Goal: Information Seeking & Learning: Understand process/instructions

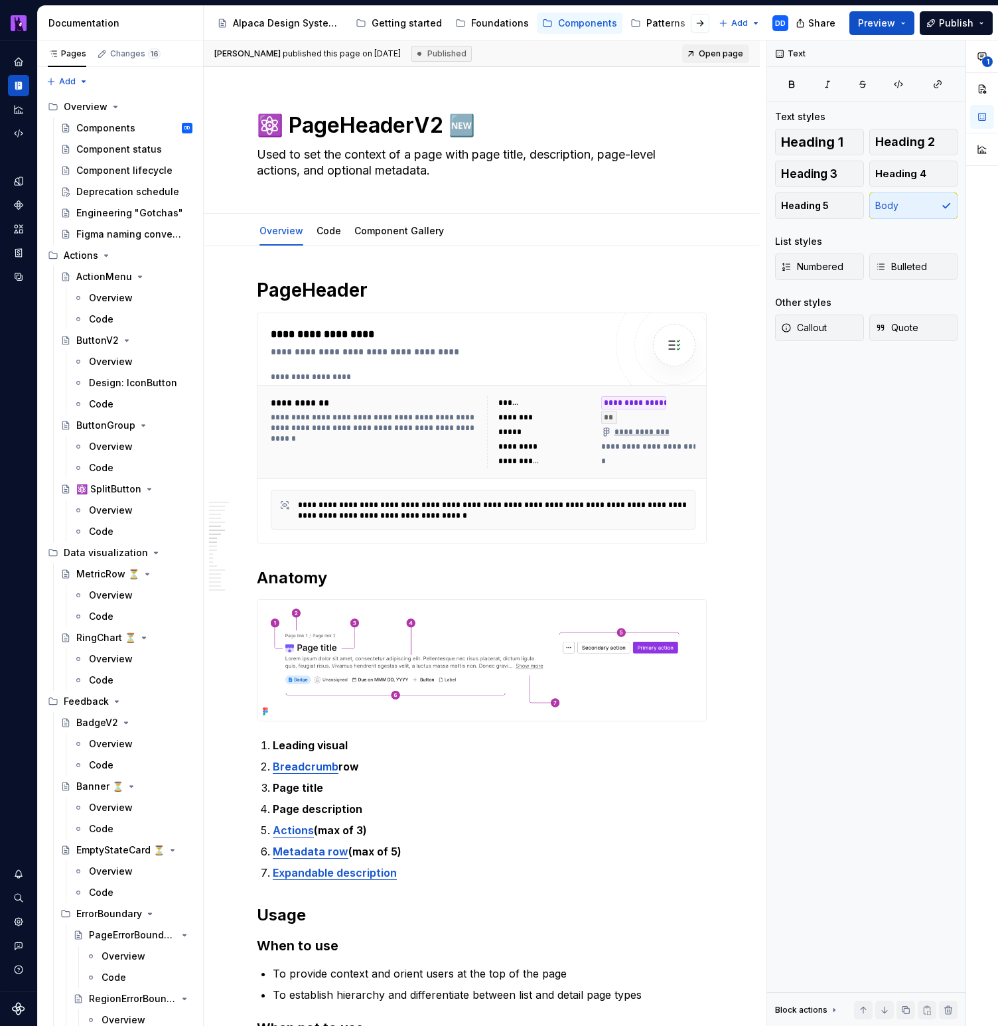
scroll to position [1560, 0]
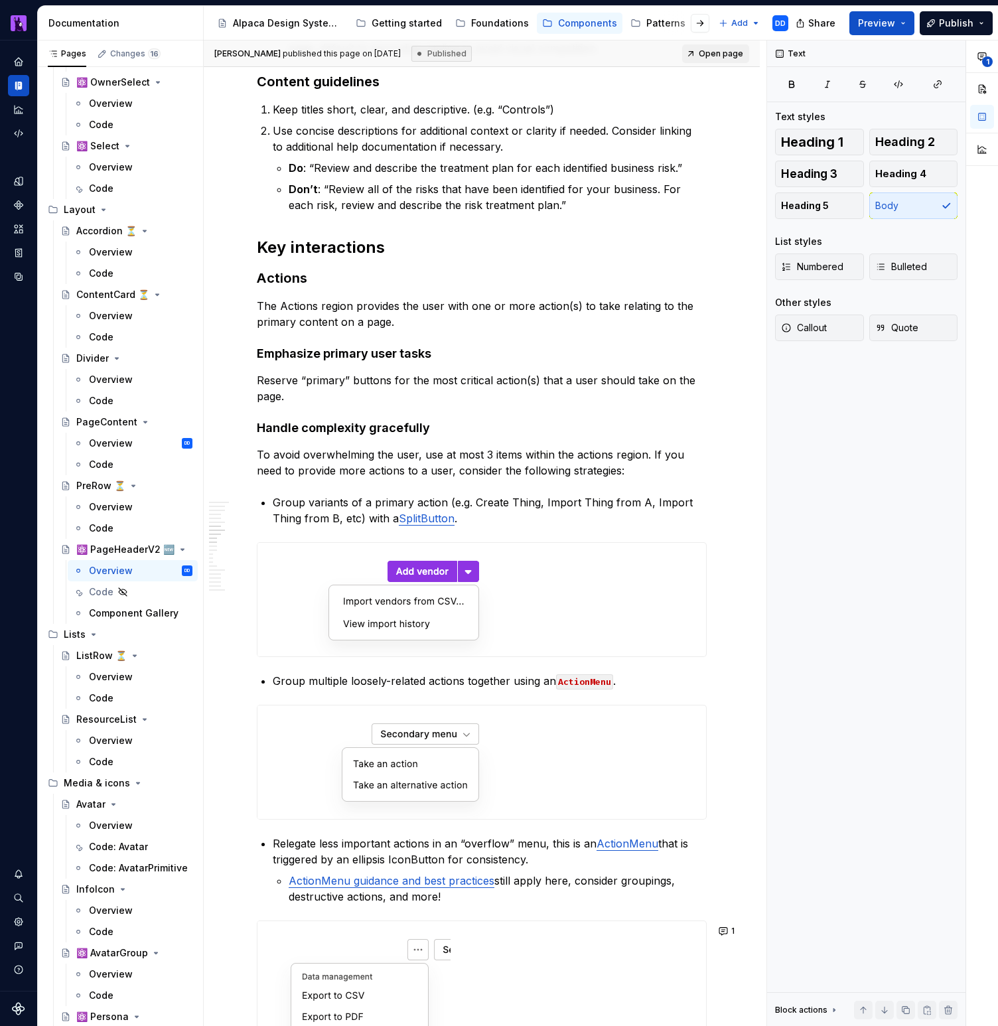
click at [689, 516] on p "Group variants of a primary action (e.g. Create Thing, Import Thing from A, Imp…" at bounding box center [490, 510] width 434 height 32
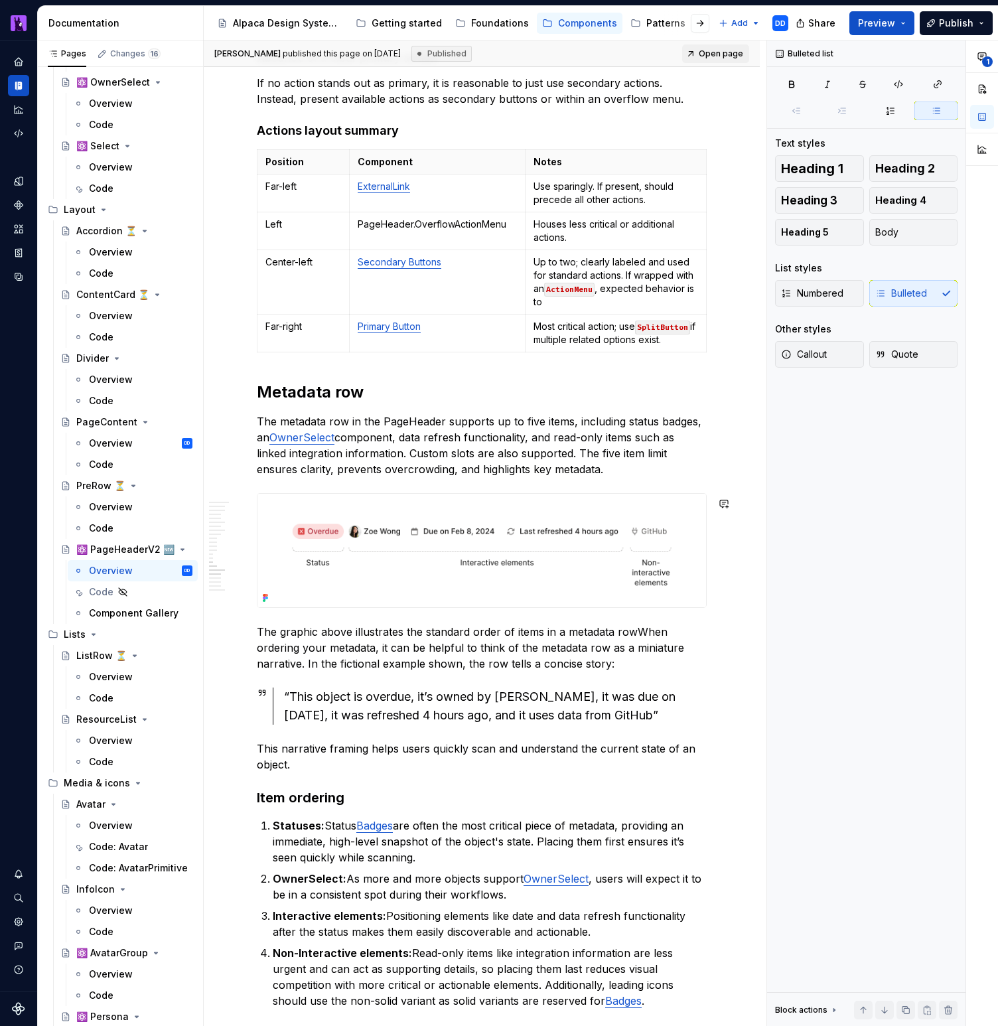
scroll to position [3076, 0]
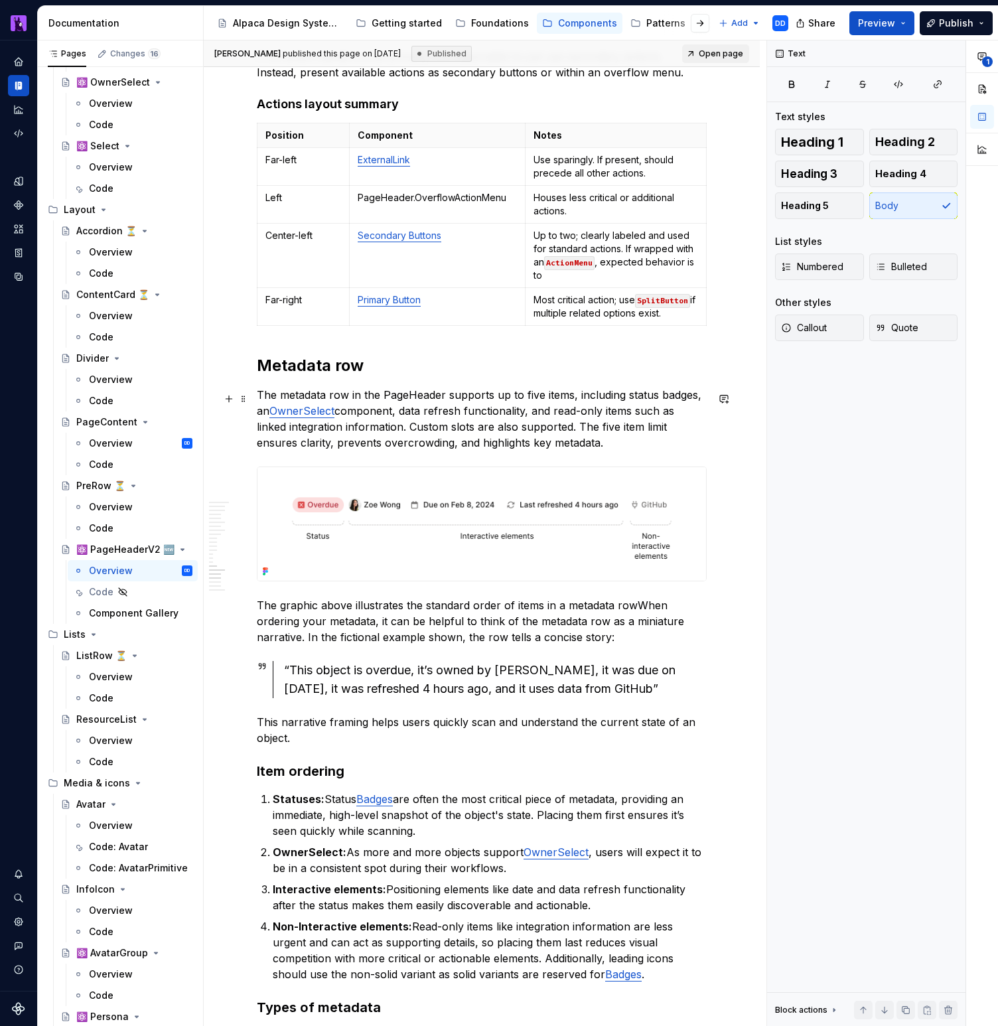
click at [407, 399] on p "The metadata row in the PageHeader supports up to five items, including status …" at bounding box center [482, 419] width 450 height 64
click at [559, 451] on p "The metadata row in the PageHeader supports up to five items, including status …" at bounding box center [482, 419] width 450 height 64
click at [636, 611] on p "The graphic above illustrates the standard order of items in a metadata rowWhen…" at bounding box center [482, 621] width 450 height 48
type textarea "*"
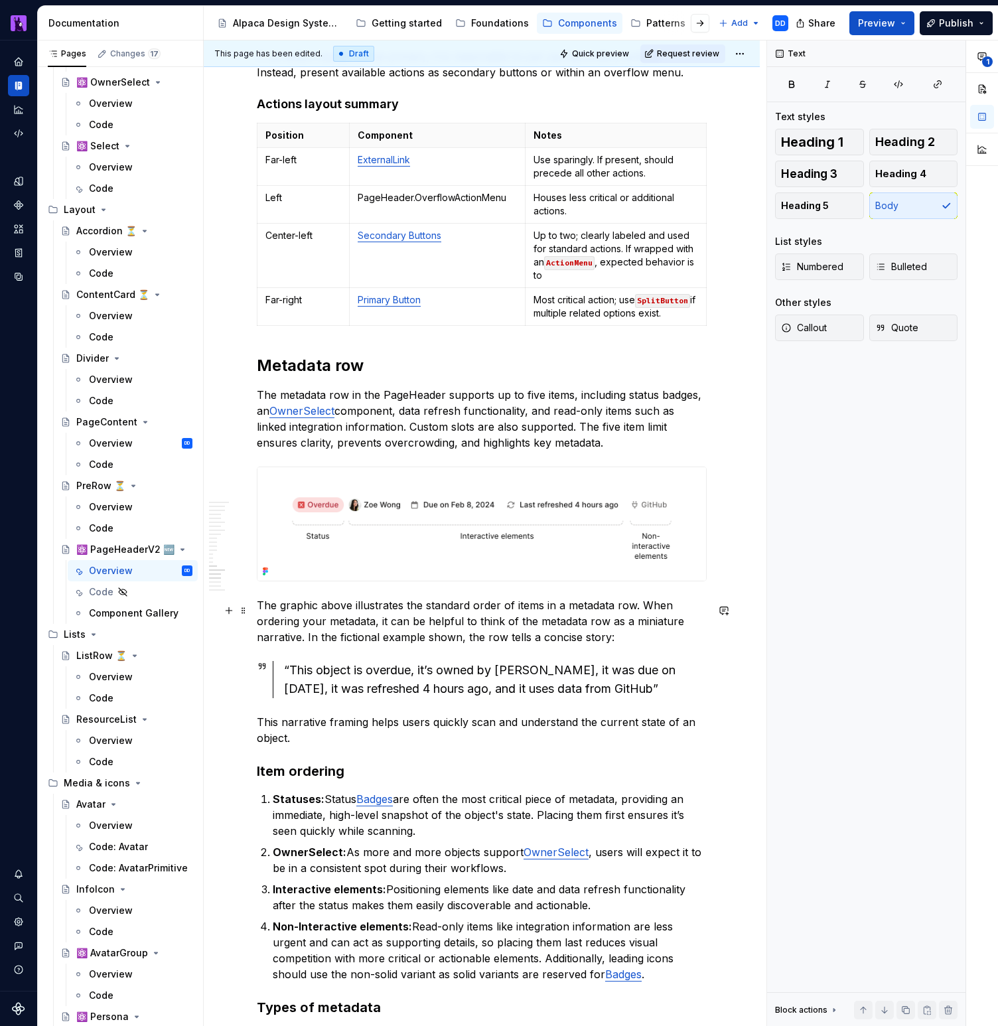
click at [638, 644] on p "The graphic above illustrates the standard order of items in a metadata row. Wh…" at bounding box center [482, 621] width 450 height 48
click at [624, 743] on p "This narrative framing helps users quickly scan and understand the current stat…" at bounding box center [482, 730] width 450 height 32
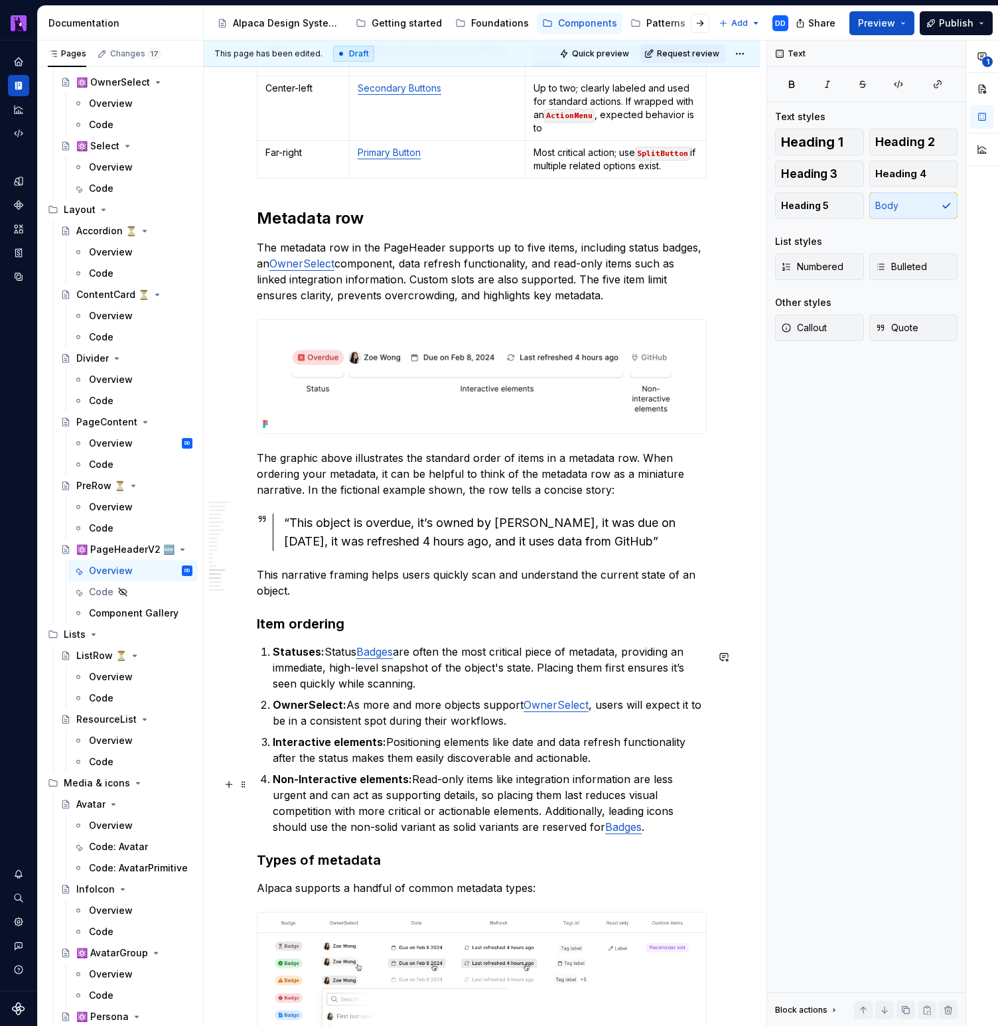
scroll to position [3223, 0]
click at [426, 692] on p "Statuses: Status Badges are often the most critical piece of metadata, providin…" at bounding box center [490, 668] width 434 height 48
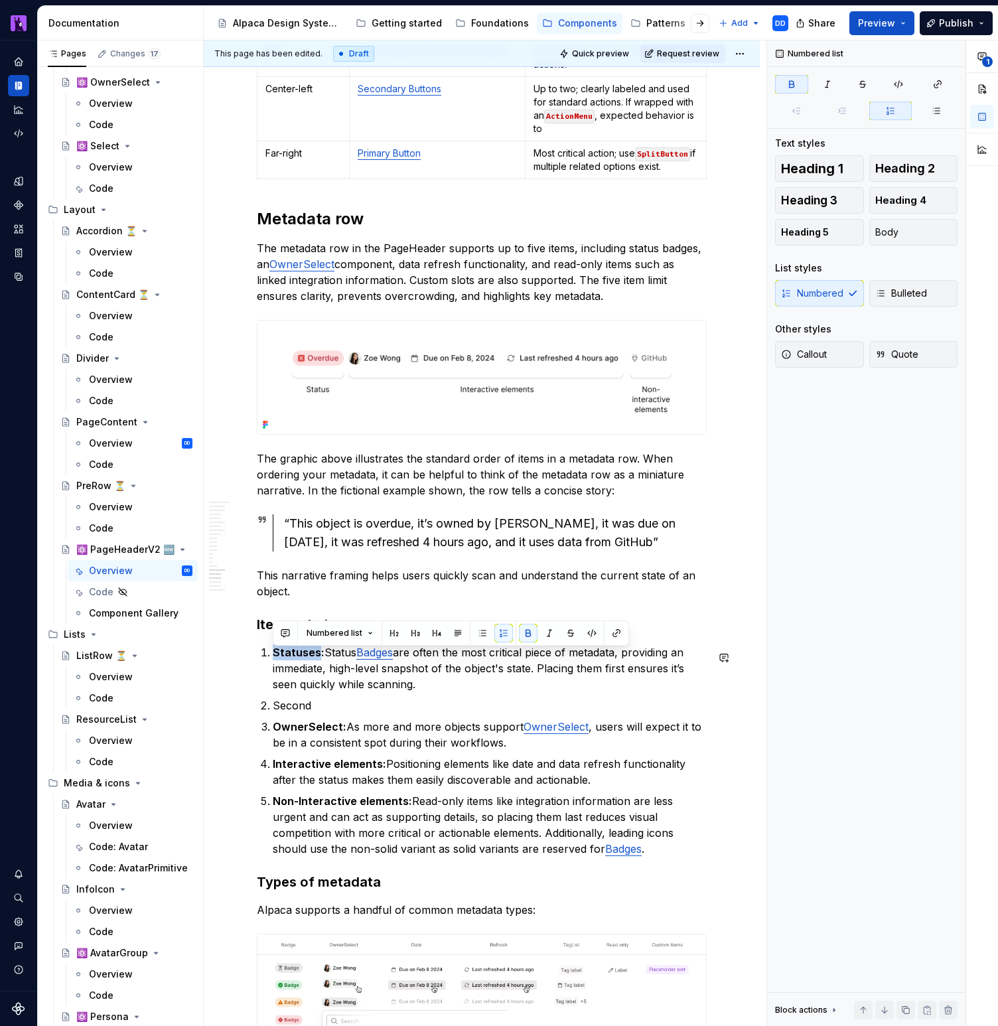
copy strong "Statuses"
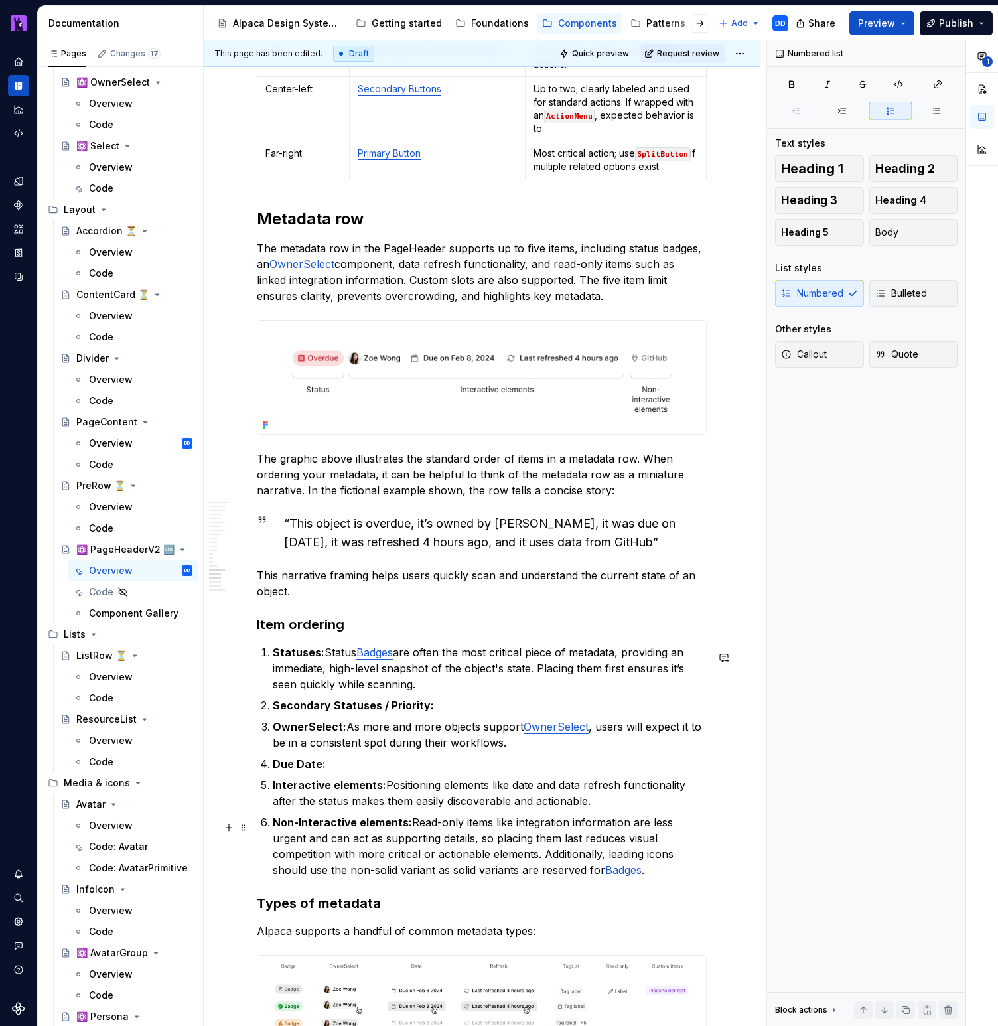
click at [476, 819] on ol "Statuses: Status Badges are often the most critical piece of metadata, providin…" at bounding box center [490, 761] width 434 height 234
click at [594, 833] on p "Non-Interactive elements: Read-only items like integration information are less…" at bounding box center [490, 846] width 434 height 64
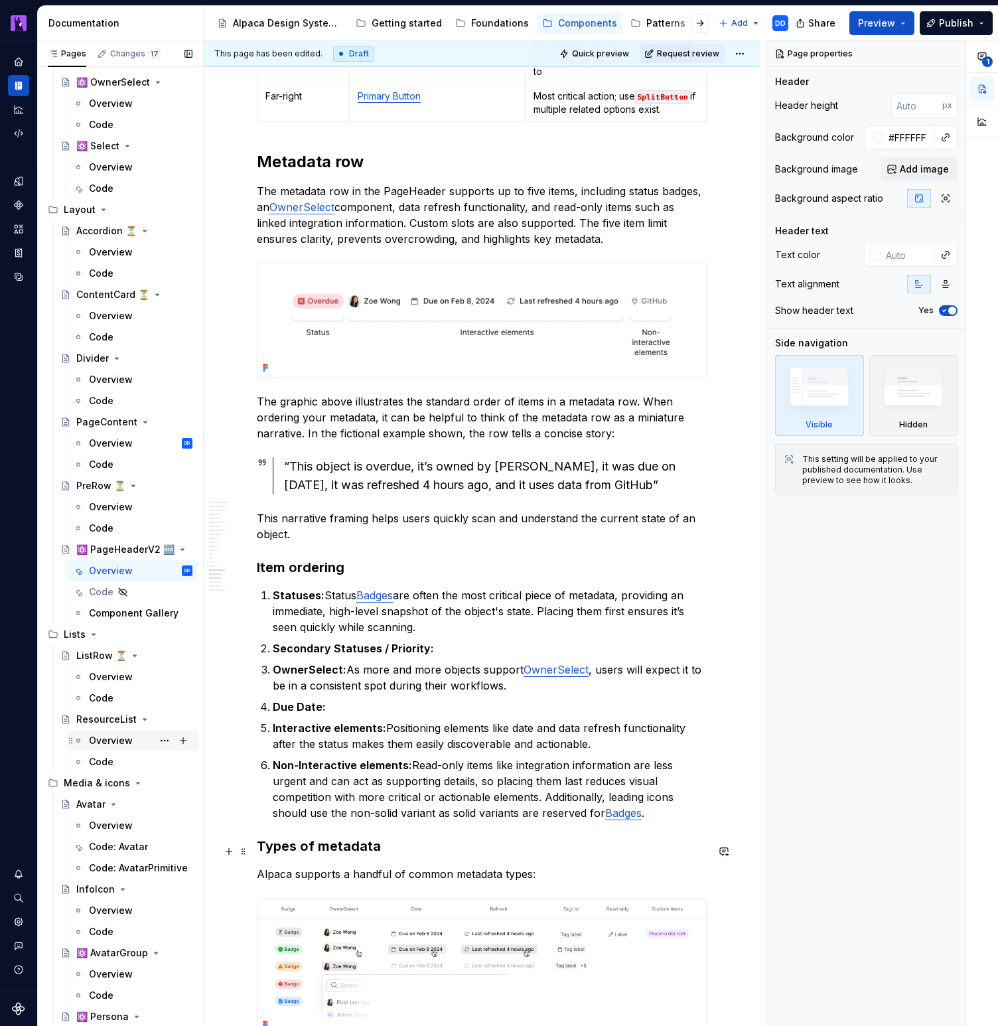
scroll to position [3280, 0]
click at [614, 815] on p "Non-Interactive elements: Read-only items like integration information are less…" at bounding box center [490, 788] width 434 height 64
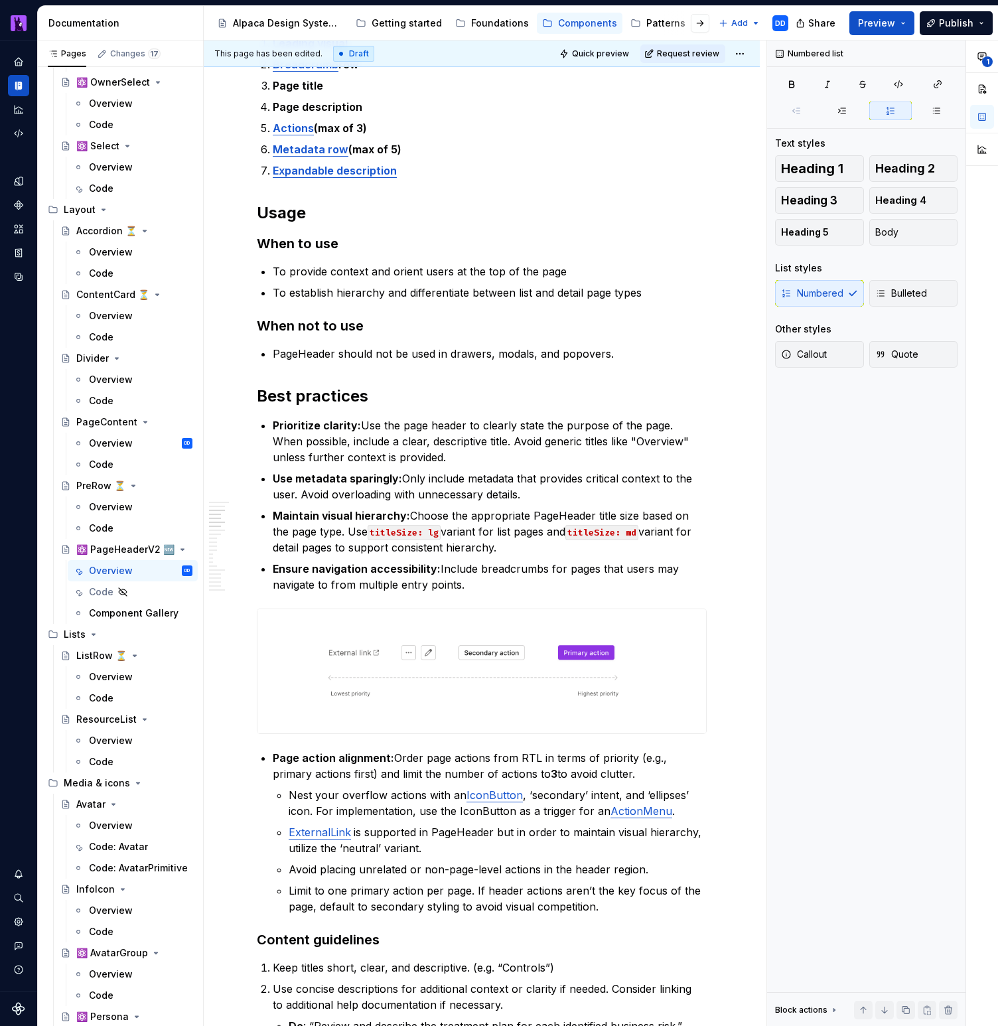
scroll to position [1139, 0]
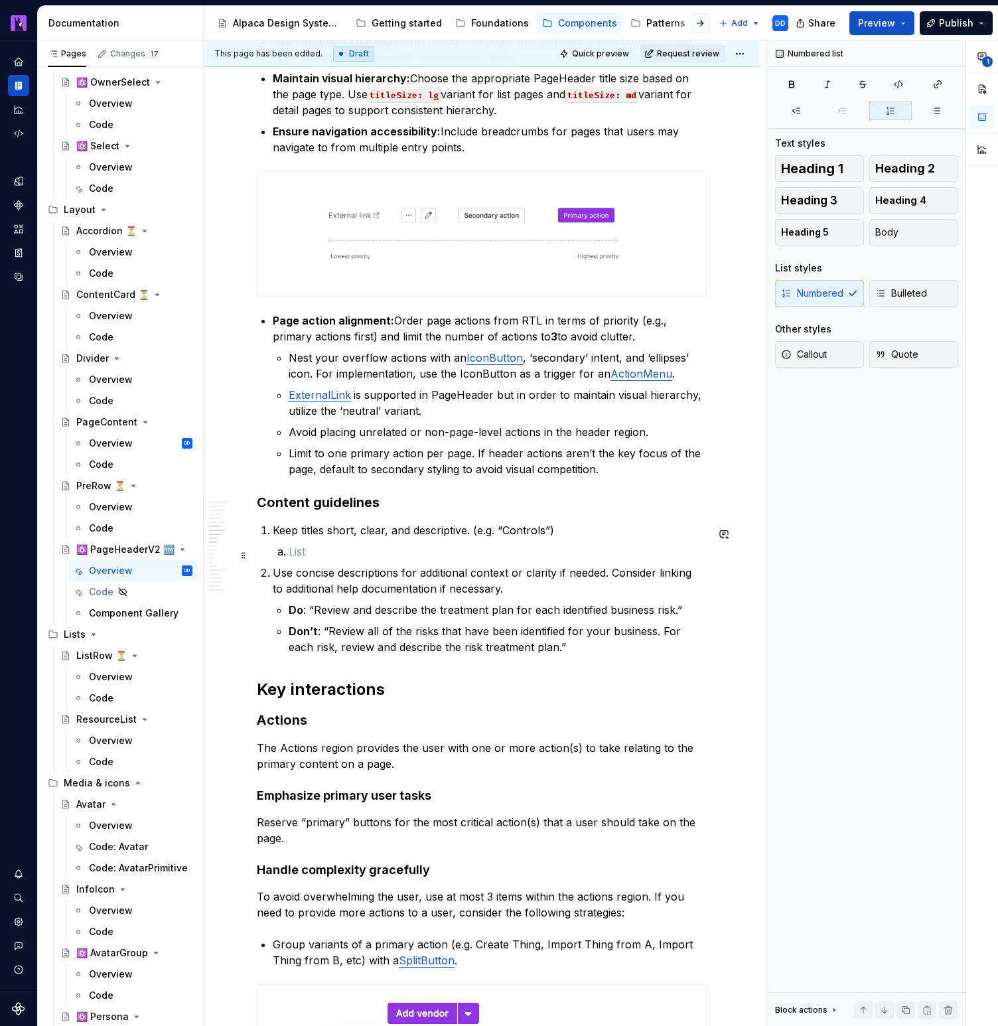
click at [289, 553] on li at bounding box center [498, 551] width 418 height 16
click at [289, 559] on li at bounding box center [498, 551] width 418 height 16
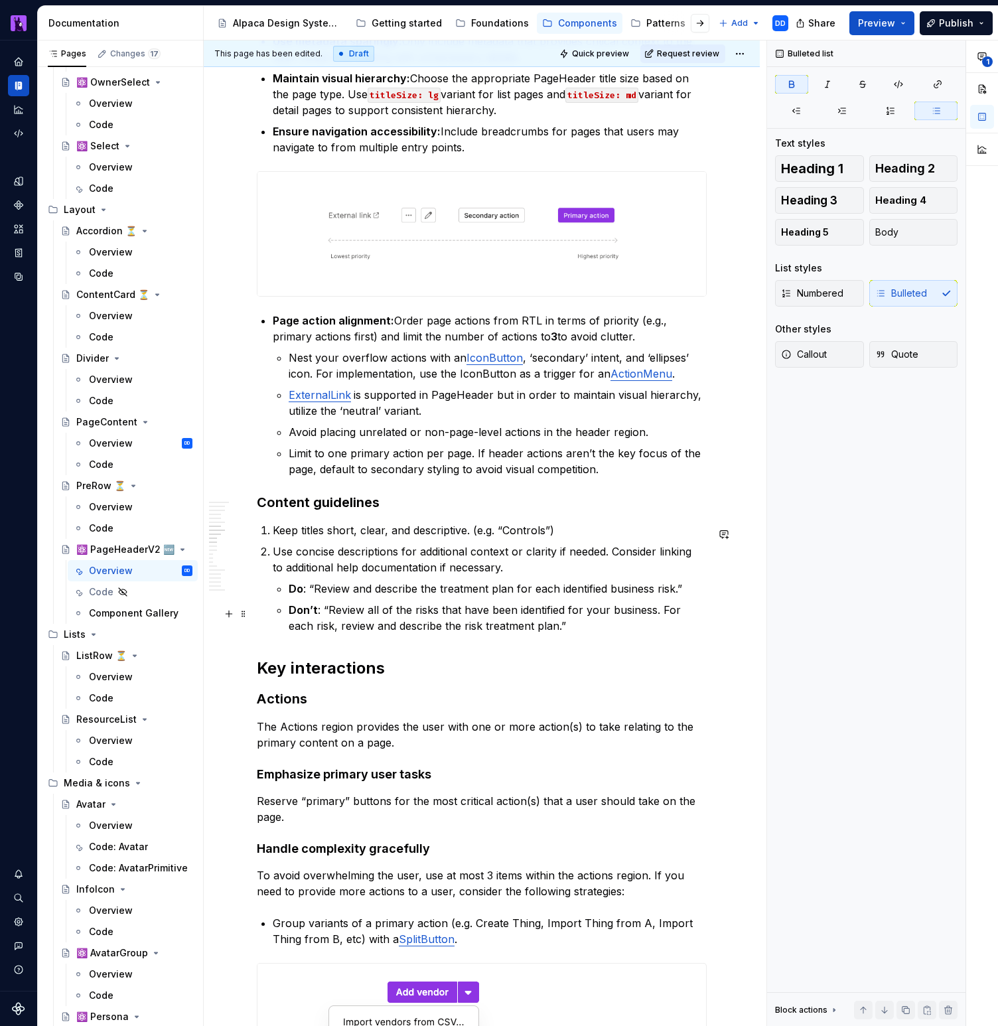
click at [332, 600] on ul "Do : “Review and describe the treatment plan for each identified business risk.…" at bounding box center [498, 607] width 418 height 53
copy p "Do : “Review and describe the treatment plan for each identified business risk.”"
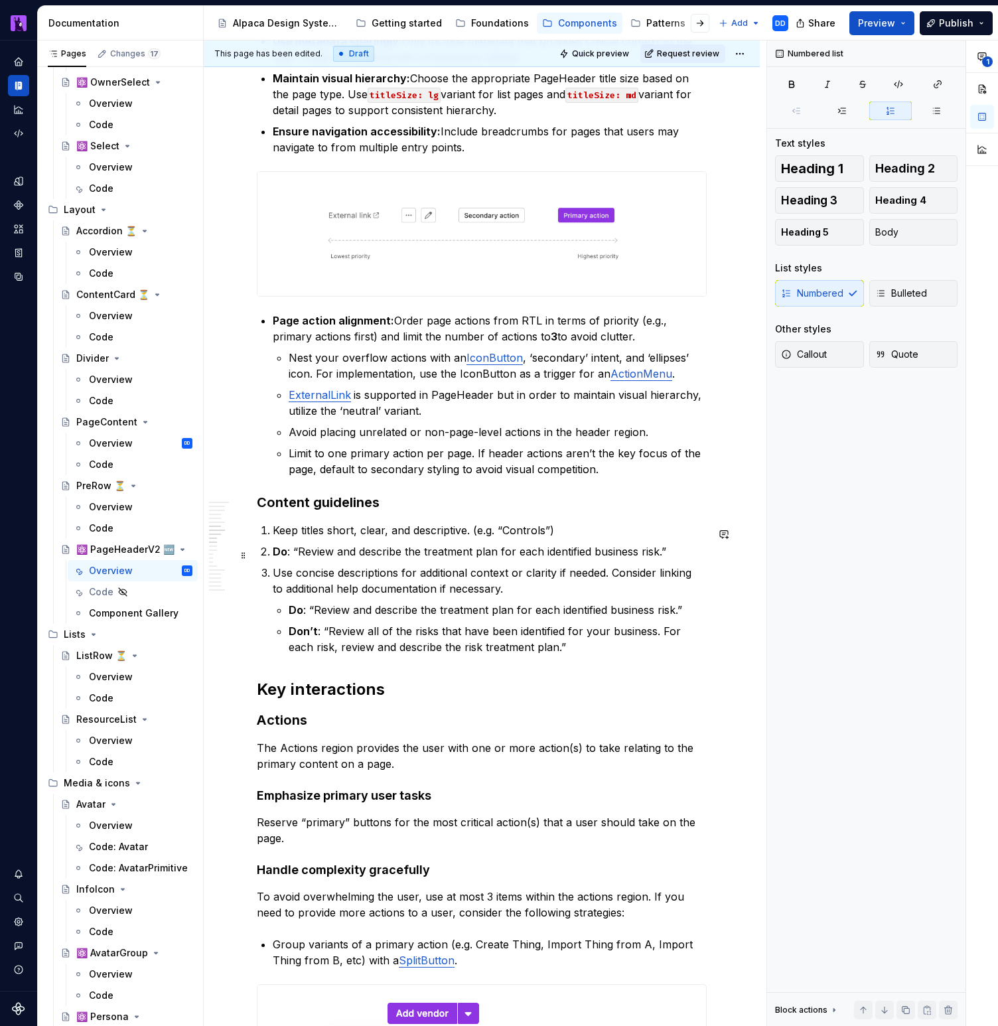
click at [377, 553] on p "Do : “Review and describe the treatment plan for each identified business risk.”" at bounding box center [490, 551] width 434 height 16
click at [289, 552] on li "Do : “Review and describe the treatment plan for each identified business risk.”" at bounding box center [498, 551] width 418 height 16
click at [944, 115] on button "button" at bounding box center [935, 111] width 43 height 19
click at [313, 551] on p "Do : “Review and describe the treatment plan for each identified business risk.”" at bounding box center [498, 551] width 418 height 16
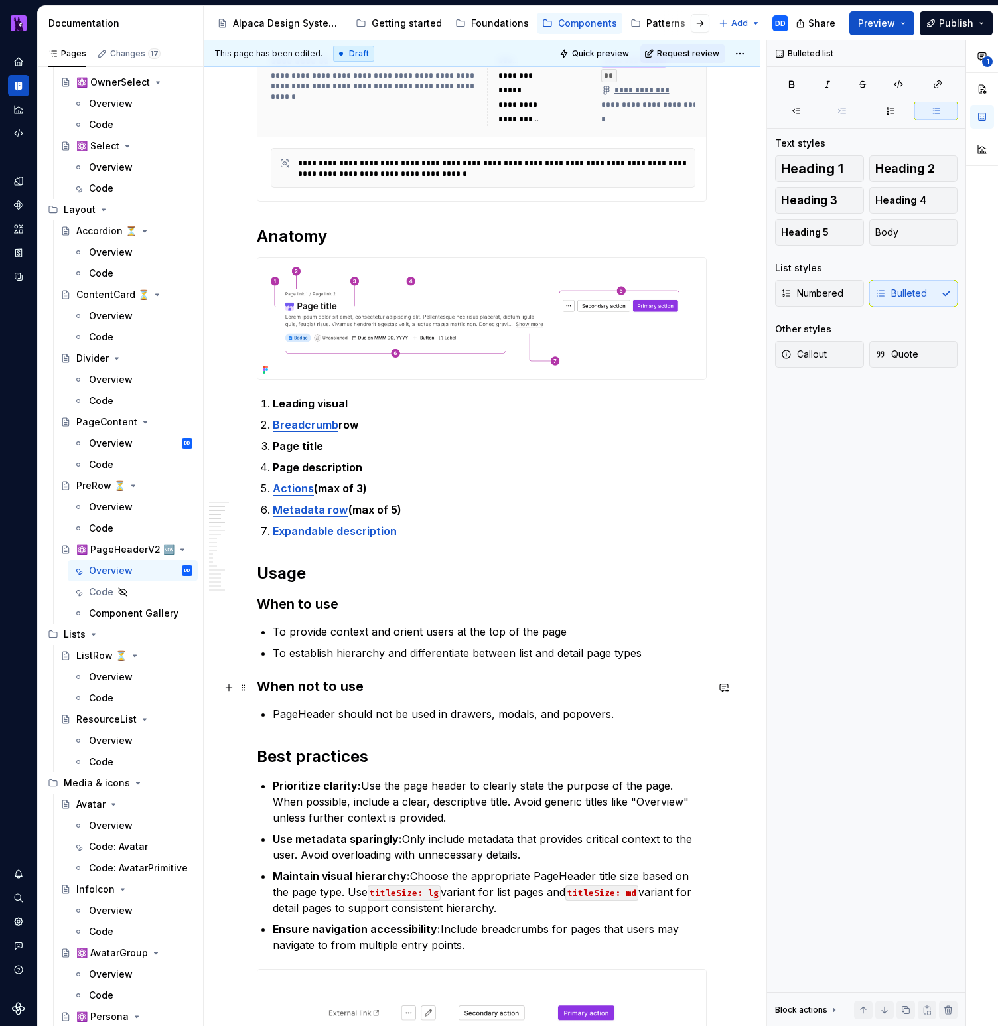
scroll to position [351, 0]
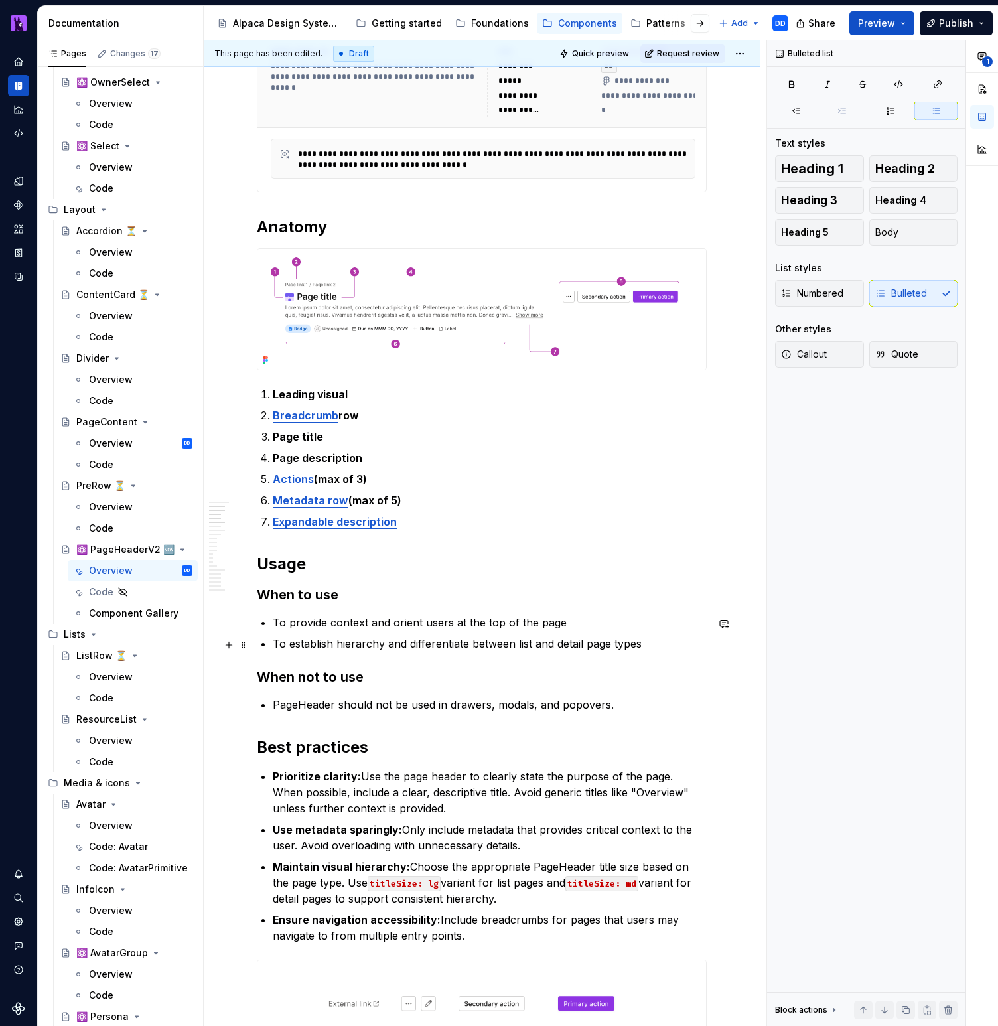
click at [525, 634] on ul "To provide context and orient users at the top of the page To establish hierarc…" at bounding box center [490, 632] width 434 height 37
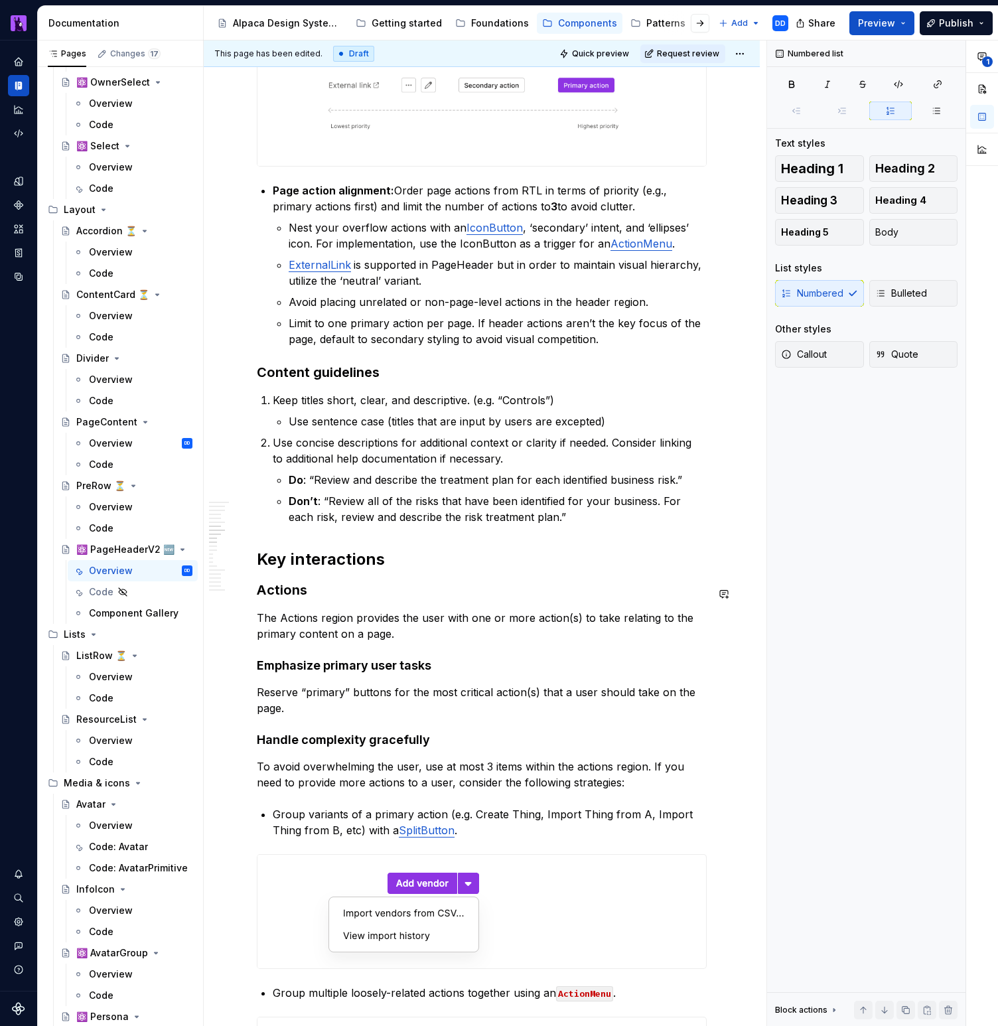
scroll to position [1277, 0]
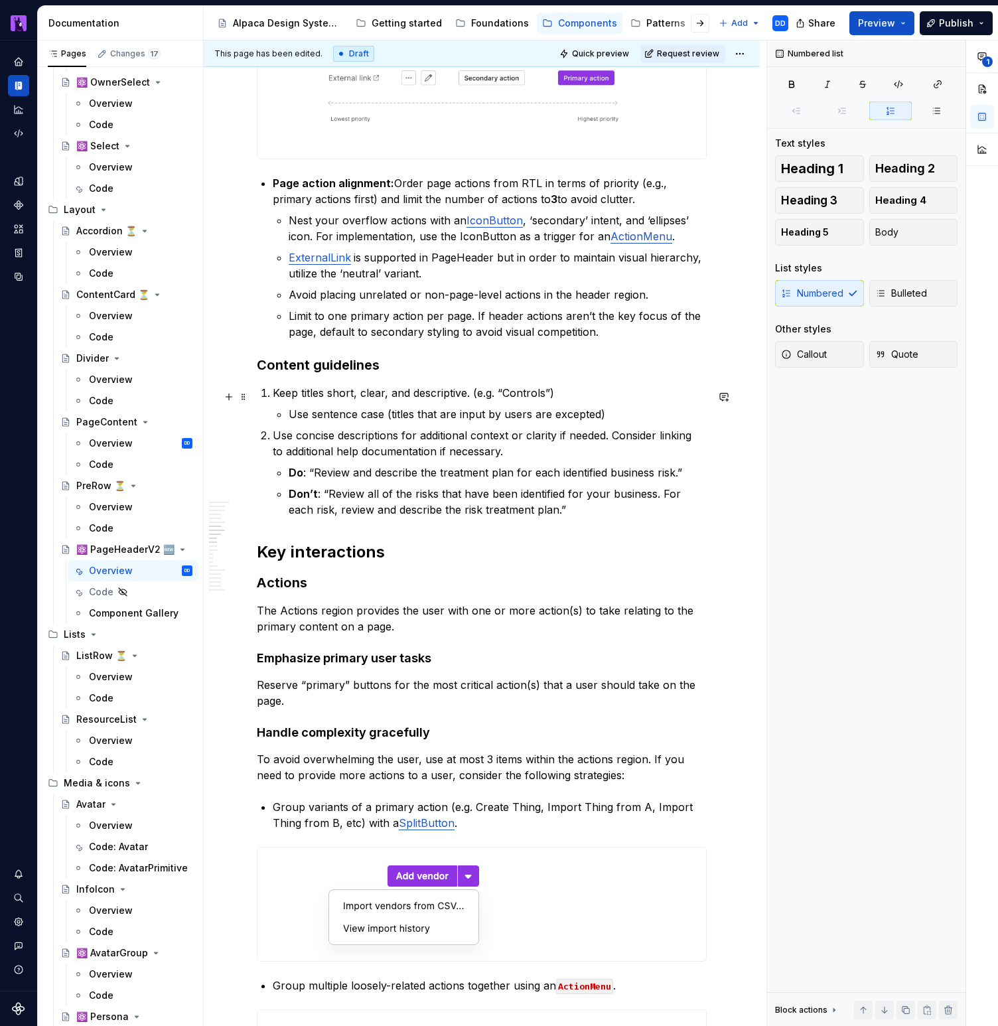
click at [636, 396] on p "Keep titles short, clear, and descriptive. (e.g. “Controls”)" at bounding box center [490, 393] width 434 height 16
click at [628, 417] on p "Use sentence case (titles that are input by users are excepted)" at bounding box center [498, 414] width 418 height 16
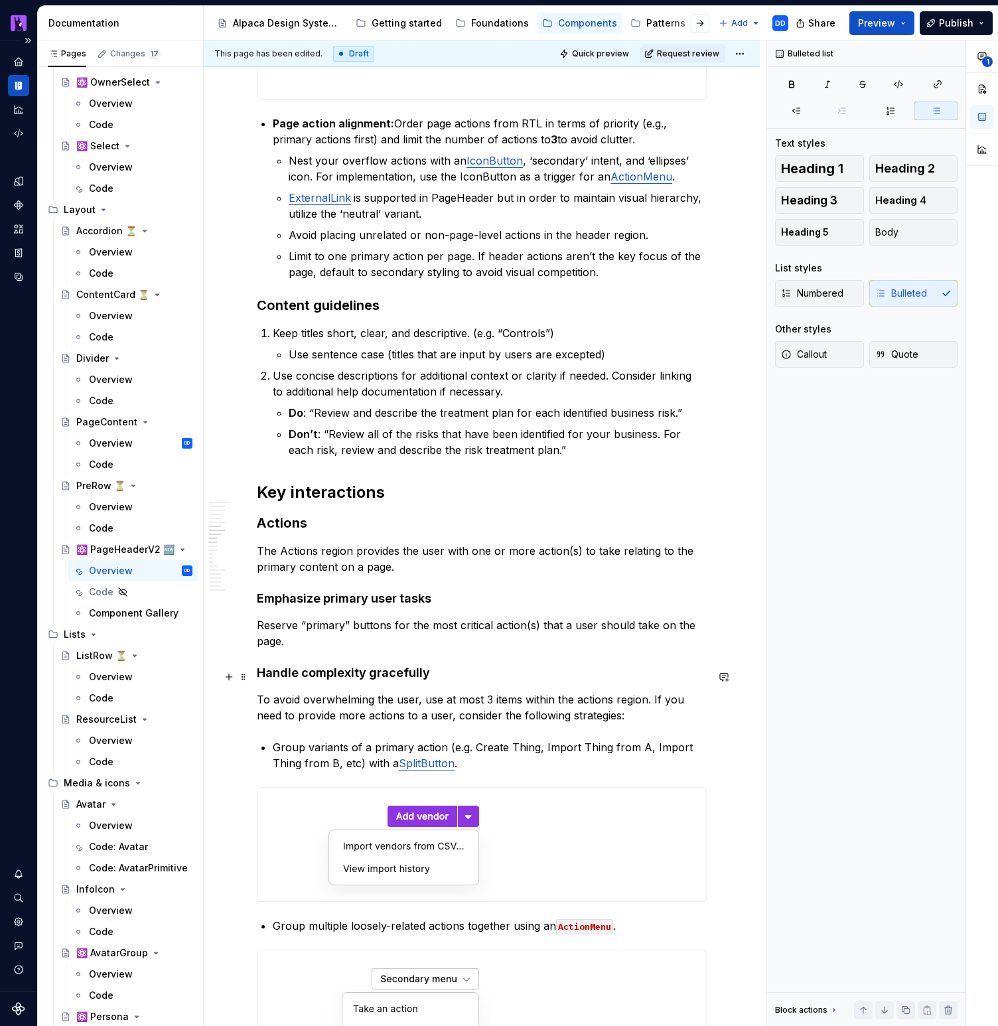
scroll to position [1333, 0]
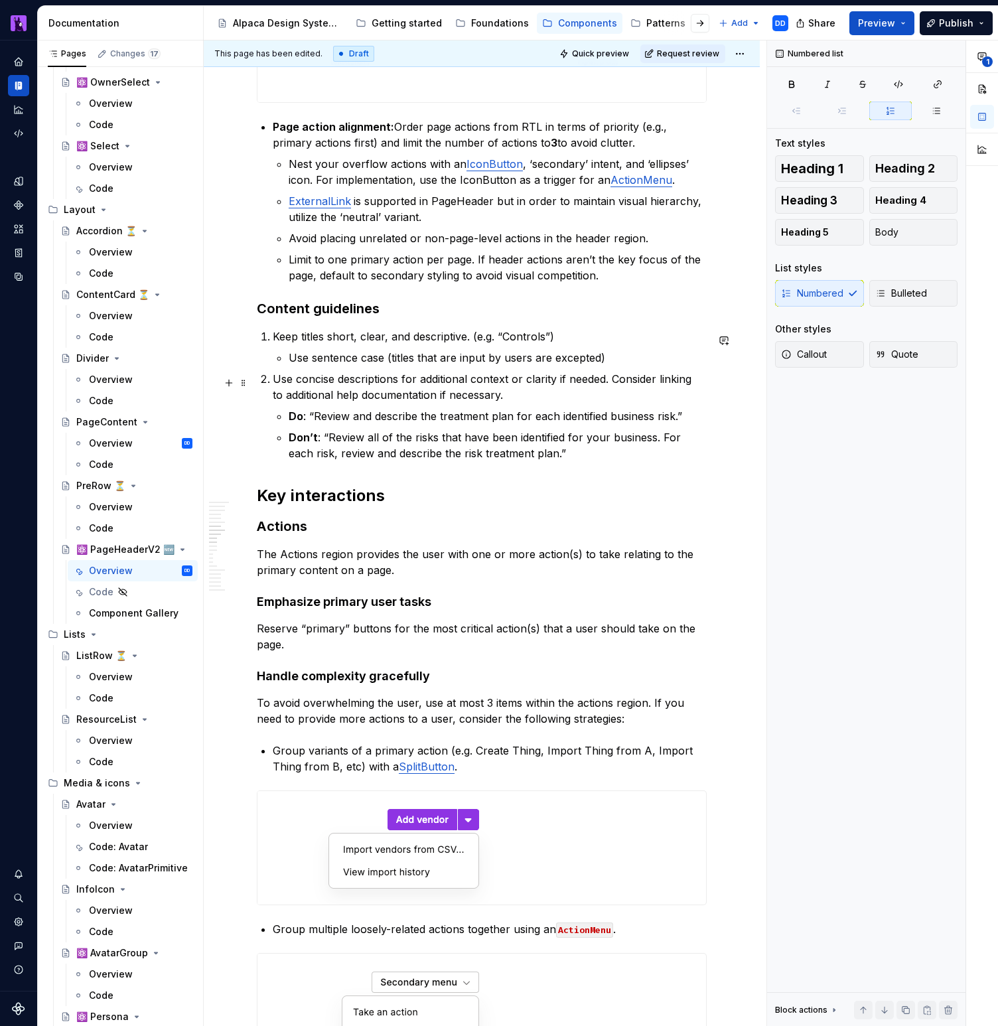
click at [375, 380] on p "Use concise descriptions for additional context or clarity if needed. Consider …" at bounding box center [490, 387] width 434 height 32
click at [531, 395] on p "Use concise descriptions for additional context or clarity if needed. Consider …" at bounding box center [490, 387] width 434 height 32
type textarea "*"
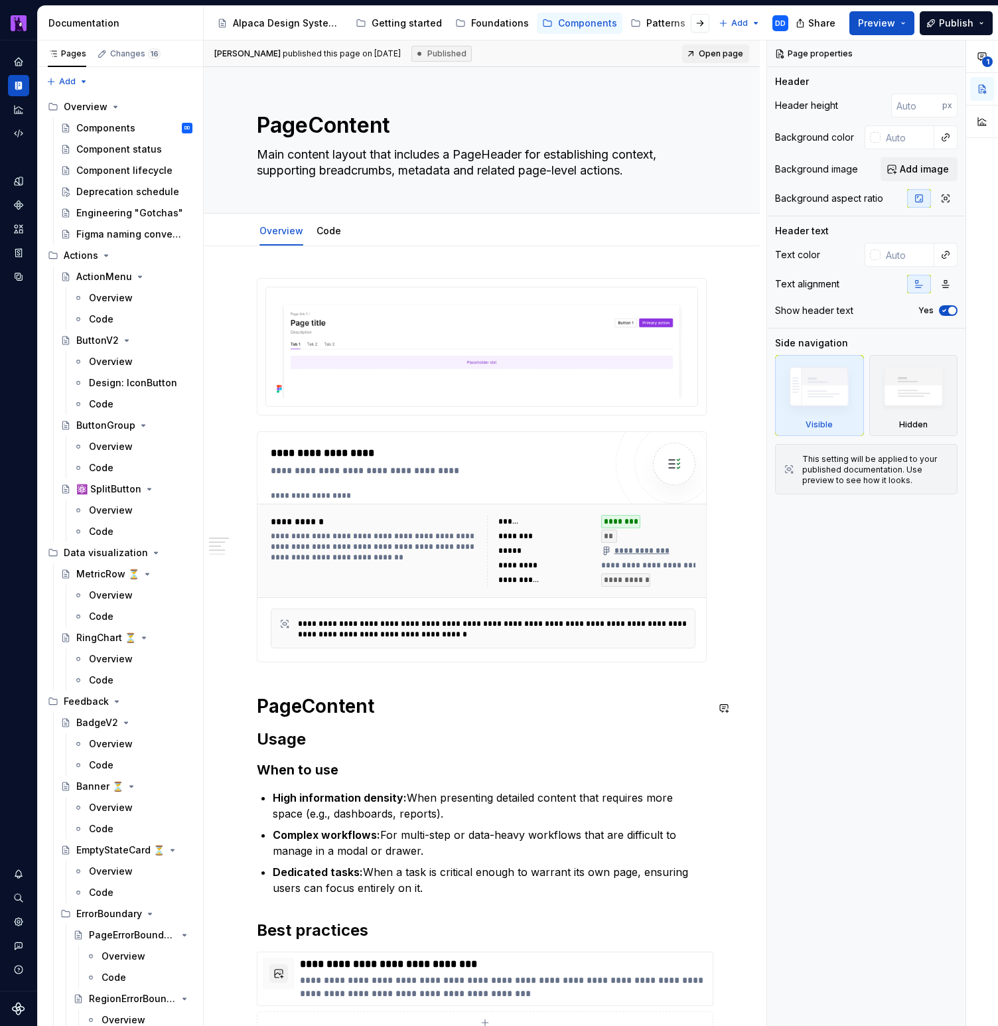
scroll to position [2515, 0]
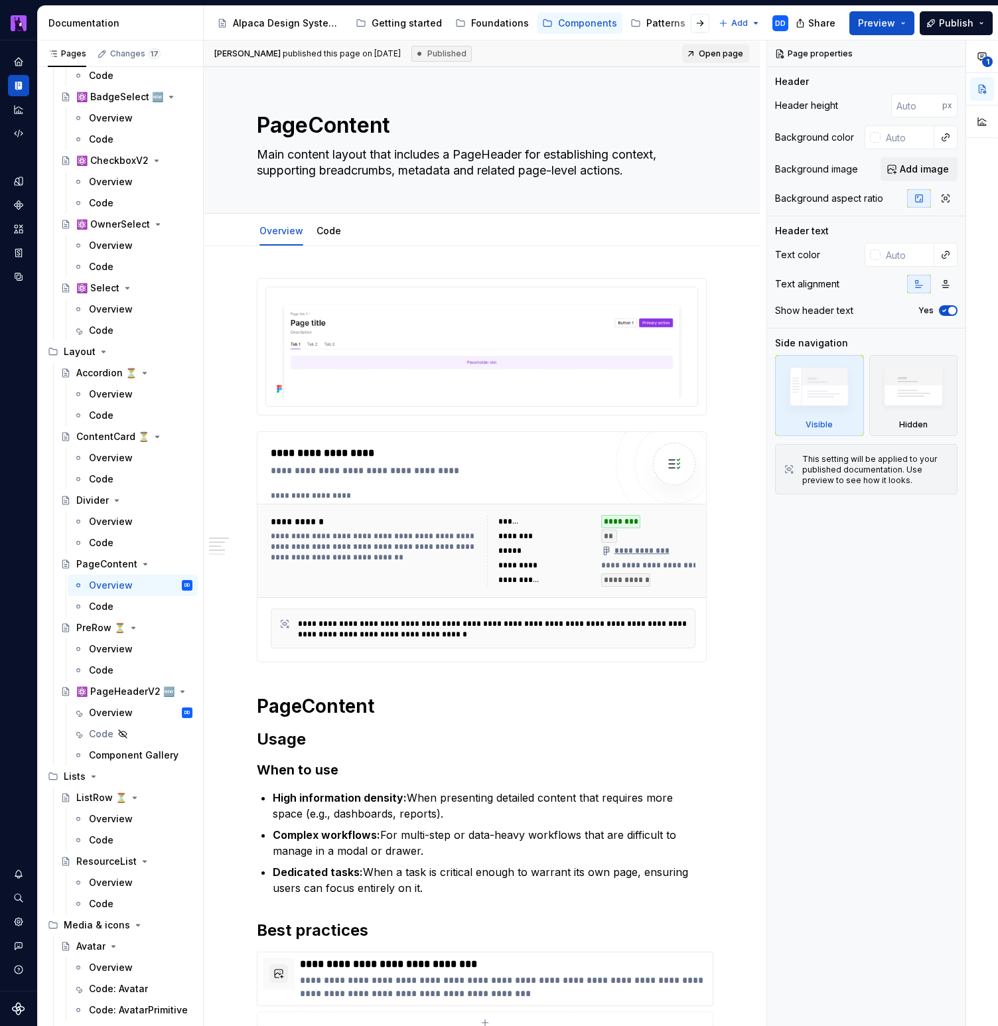
type textarea "*"
